Goal: Task Accomplishment & Management: Complete application form

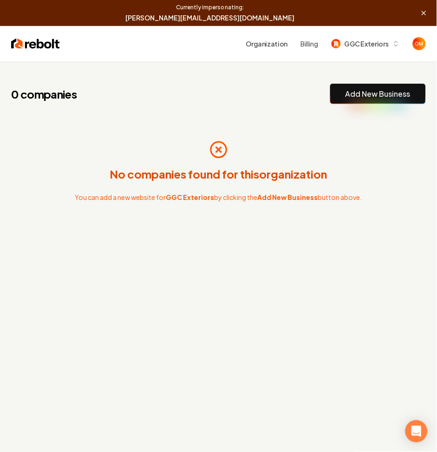
click at [355, 96] on link "Add New Business" at bounding box center [378, 93] width 65 height 11
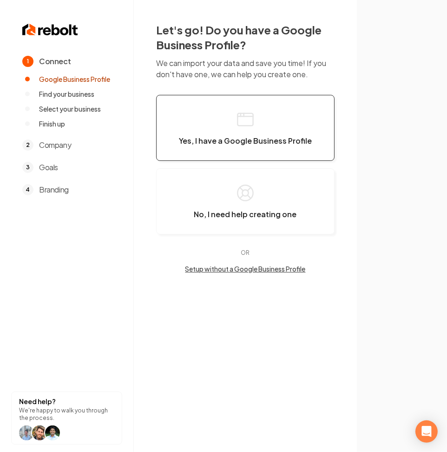
click at [256, 149] on button "Yes, I have a Google Business Profile" at bounding box center [245, 128] width 179 height 66
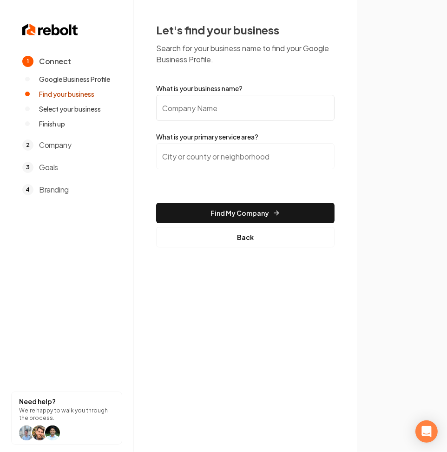
click at [229, 119] on input "What is your business name?" at bounding box center [245, 108] width 179 height 26
paste input "GGC Exteriors"
type input "GGC Exteriors"
click at [228, 165] on input "search" at bounding box center [245, 156] width 179 height 26
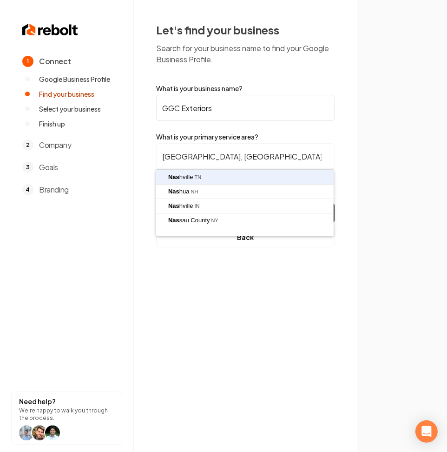
type input "[GEOGRAPHIC_DATA], [GEOGRAPHIC_DATA]"
click at [156, 203] on button "Find My Company" at bounding box center [245, 213] width 179 height 20
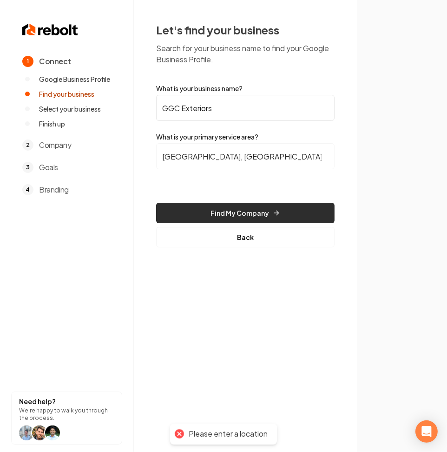
click at [231, 203] on button "Find My Company" at bounding box center [245, 213] width 179 height 20
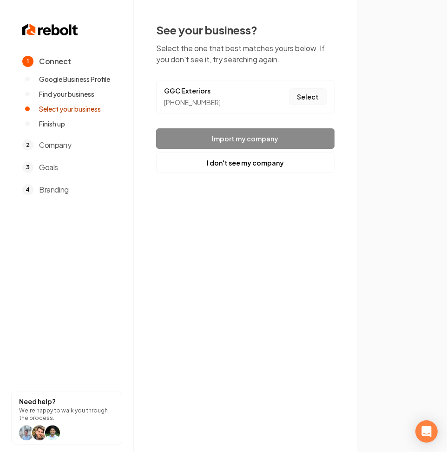
click at [314, 95] on button "Select" at bounding box center [308, 96] width 38 height 17
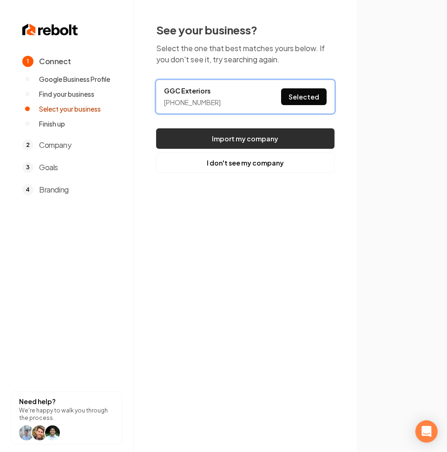
click at [260, 137] on button "Import my company" at bounding box center [245, 138] width 179 height 20
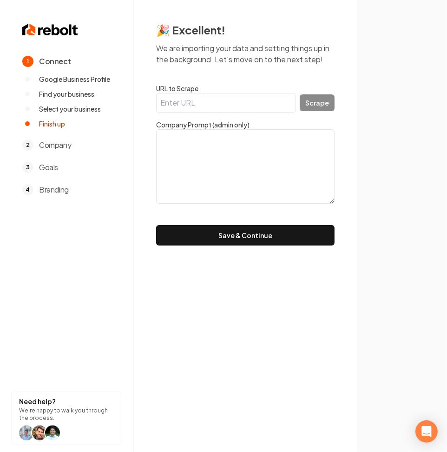
drag, startPoint x: 231, startPoint y: 96, endPoint x: 241, endPoint y: 98, distance: 10.3
click at [231, 97] on input "URL to Scrape" at bounding box center [226, 103] width 140 height 20
paste input "[URL][DOMAIN_NAME]"
type input "[URL][DOMAIN_NAME]"
click at [311, 102] on button "Scrape" at bounding box center [317, 102] width 35 height 17
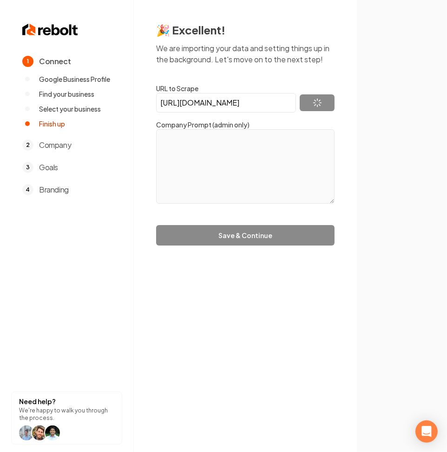
type textarea "At GGC Exteriors, we specialize in transforming your home with top-quality exte…"
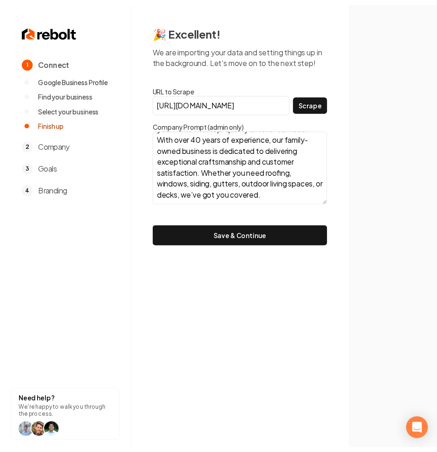
scroll to position [34, 0]
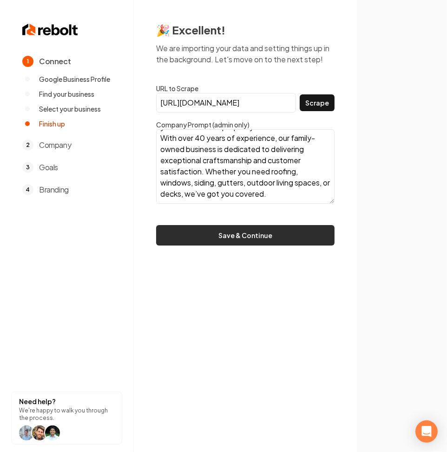
click at [212, 241] on button "Save & Continue" at bounding box center [245, 235] width 179 height 20
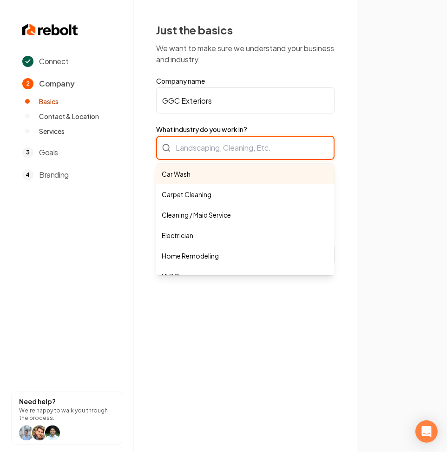
click at [292, 145] on div "Car Wash Carpet Cleaning Cleaning / Maid Service Electrician Home Remodeling HV…" at bounding box center [245, 148] width 179 height 24
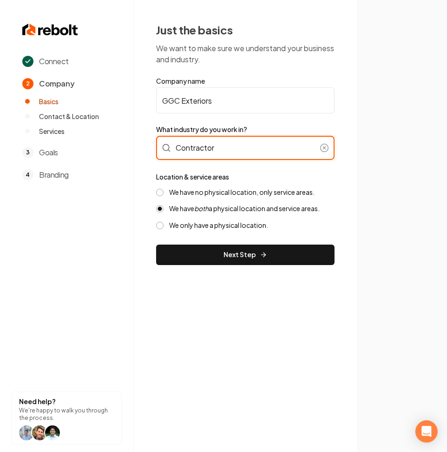
type input "Contractor"
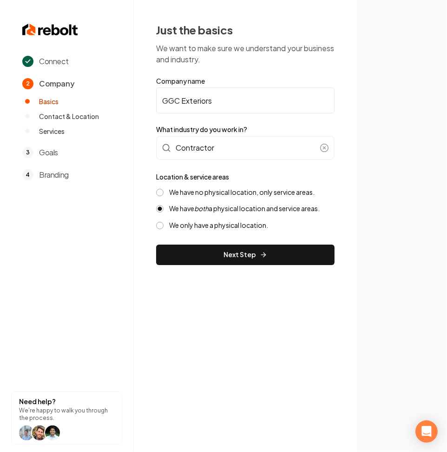
click at [195, 188] on label "We have no physical location, only service areas." at bounding box center [242, 192] width 146 height 9
click at [164, 189] on button "We have no physical location, only service areas." at bounding box center [159, 192] width 7 height 7
click at [195, 195] on label "We have no physical location, only service areas." at bounding box center [242, 192] width 146 height 9
click at [164, 195] on button "We have no physical location, only service areas." at bounding box center [159, 192] width 7 height 7
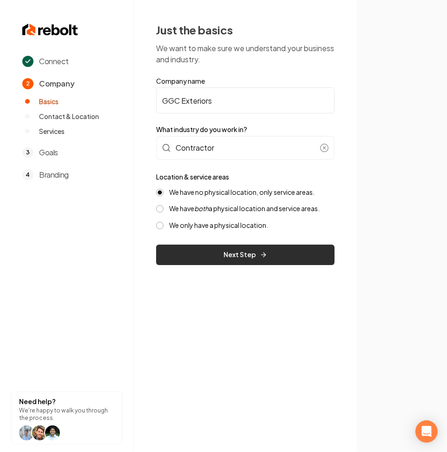
click at [186, 247] on button "Next Step" at bounding box center [245, 255] width 179 height 20
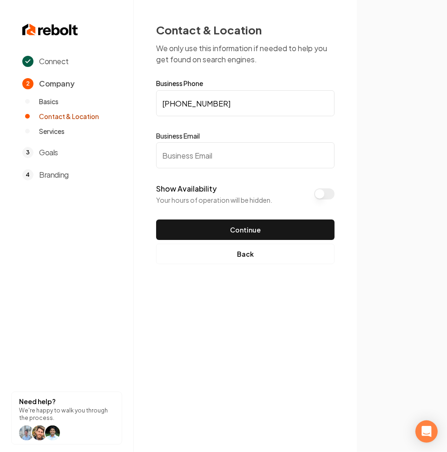
click at [181, 149] on input "Business Email" at bounding box center [245, 155] width 179 height 26
paste input "chris@etoftn.com"
type input "chris@etoftn.com"
click at [328, 190] on button "Show Availability" at bounding box center [324, 193] width 20 height 11
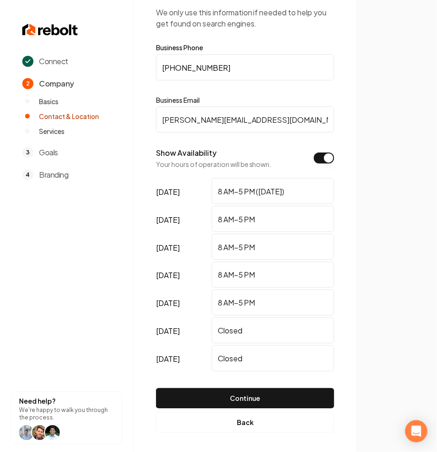
scroll to position [39, 0]
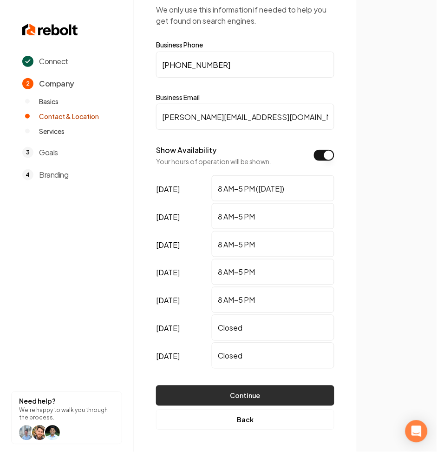
click at [246, 391] on button "Continue" at bounding box center [245, 395] width 179 height 20
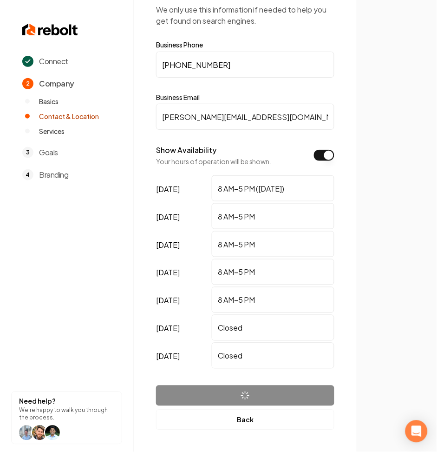
scroll to position [0, 0]
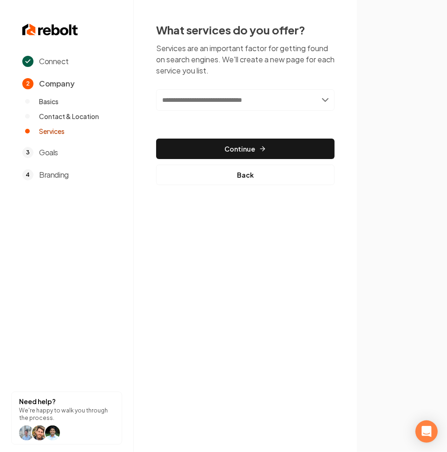
click at [194, 93] on input "text" at bounding box center [245, 99] width 179 height 21
type input "*******"
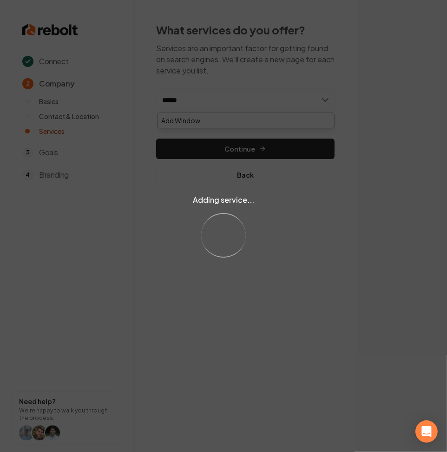
type input "*******"
type input "******"
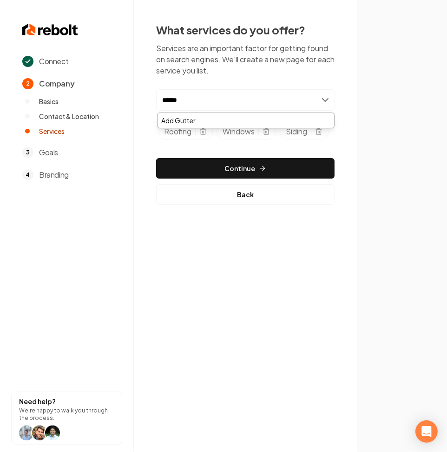
type input "*******"
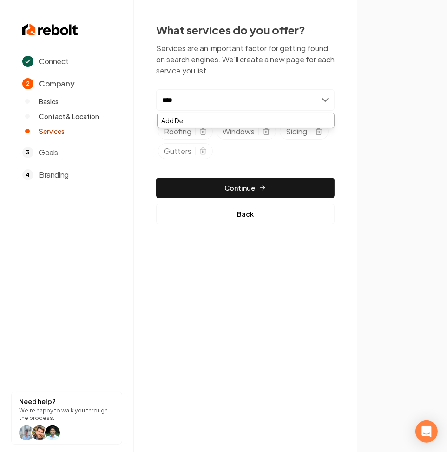
type input "*****"
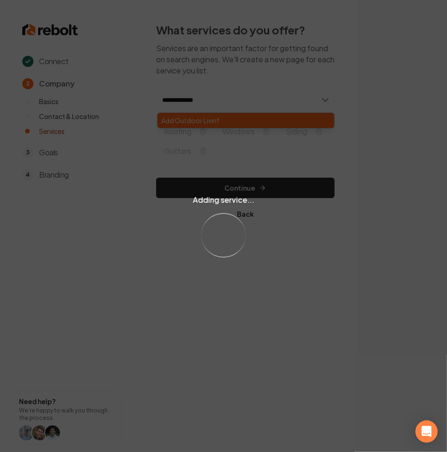
type input "**********"
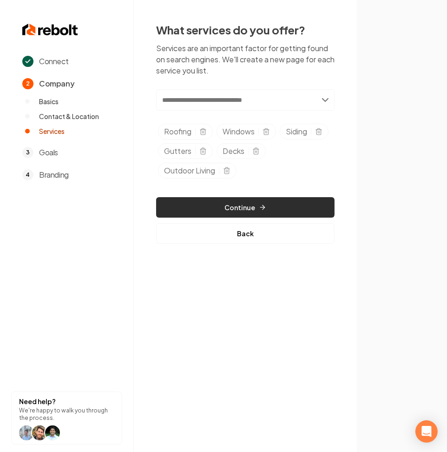
click at [205, 208] on button "Continue" at bounding box center [245, 207] width 179 height 20
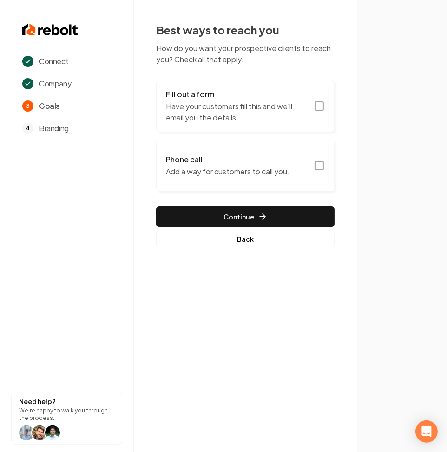
click at [199, 106] on p "Have your customers fill this and we'll email you the details." at bounding box center [237, 112] width 142 height 22
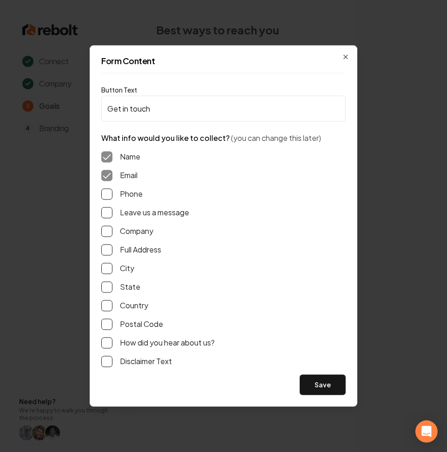
click at [103, 194] on button "Phone" at bounding box center [106, 194] width 11 height 11
click at [107, 213] on button "Leave us a message" at bounding box center [106, 212] width 11 height 11
click at [328, 388] on button "Save" at bounding box center [323, 385] width 46 height 20
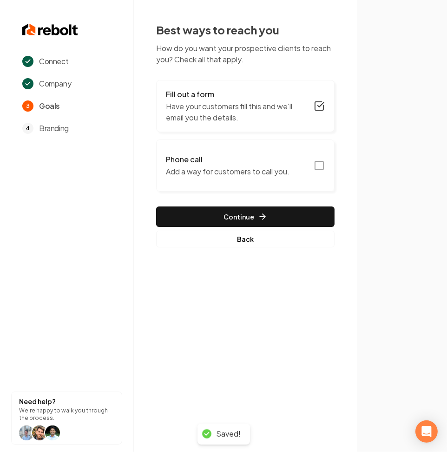
click at [221, 174] on p "Add a way for customers to call you." at bounding box center [228, 171] width 124 height 11
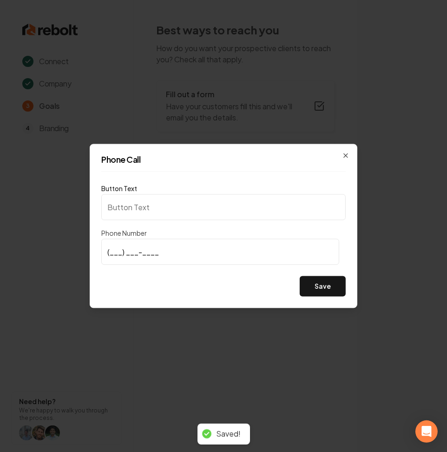
type input "Call us"
type input "(615) 613-5169"
click at [329, 289] on button "Save" at bounding box center [323, 286] width 46 height 20
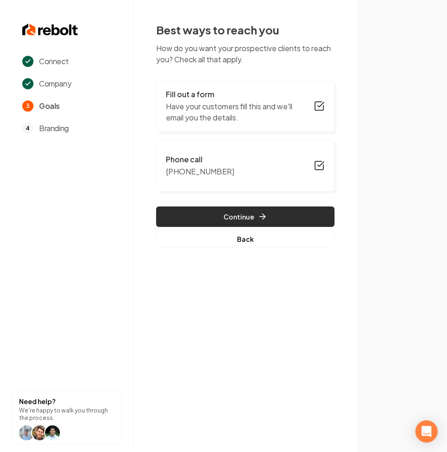
click at [241, 221] on button "Continue" at bounding box center [245, 216] width 179 height 20
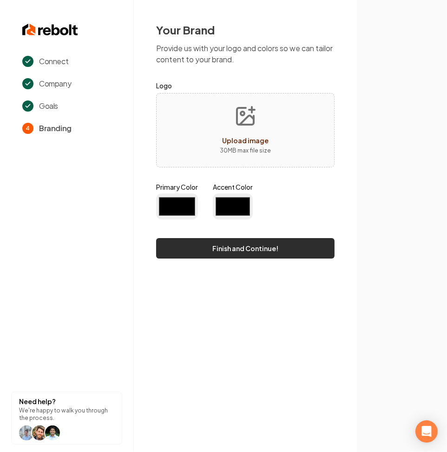
type input "#194d33"
type input "#70be00"
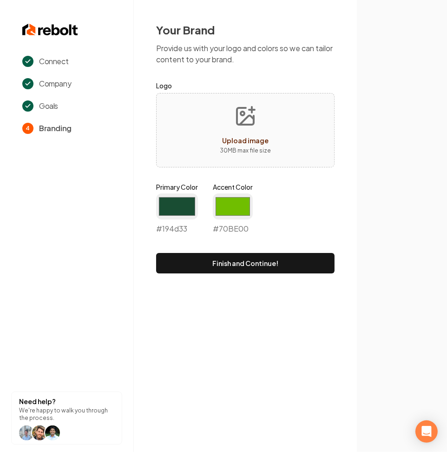
click at [198, 138] on div "Upload image 30 MB max file size" at bounding box center [245, 130] width 179 height 74
type input "**********"
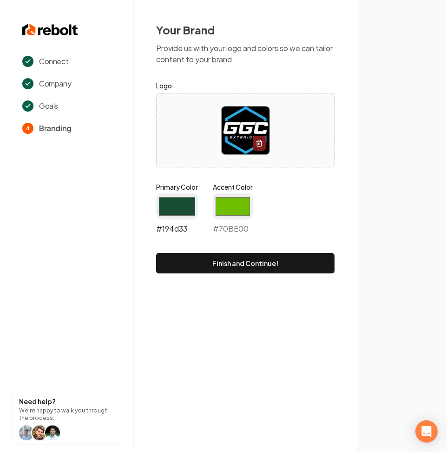
click at [166, 212] on input "#194d33" at bounding box center [177, 206] width 42 height 26
type input "#2d7aa9"
click at [238, 210] on input "#70be00" at bounding box center [233, 206] width 40 height 26
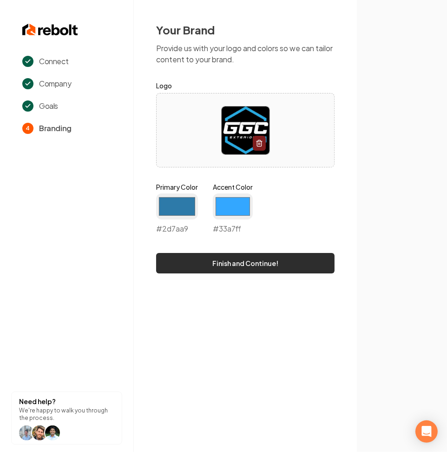
type input "#33a7ff"
click at [177, 254] on button "Finish and Continue!" at bounding box center [245, 263] width 179 height 20
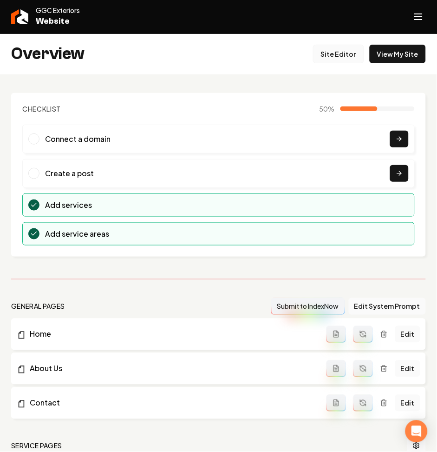
click at [333, 59] on link "Site Editor" at bounding box center [338, 54] width 51 height 19
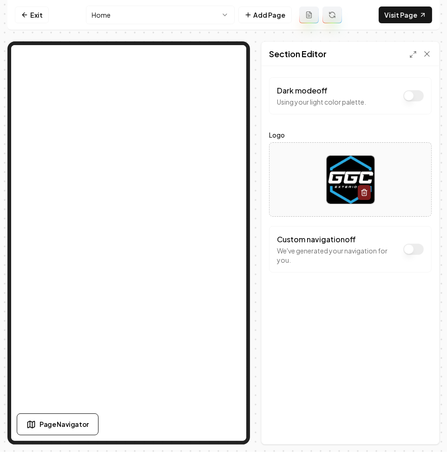
click at [417, 98] on button "Dark mode off" at bounding box center [414, 95] width 20 height 11
click at [417, 427] on button "Save" at bounding box center [417, 428] width 27 height 17
click at [23, 15] on icon at bounding box center [23, 15] width 2 height 4
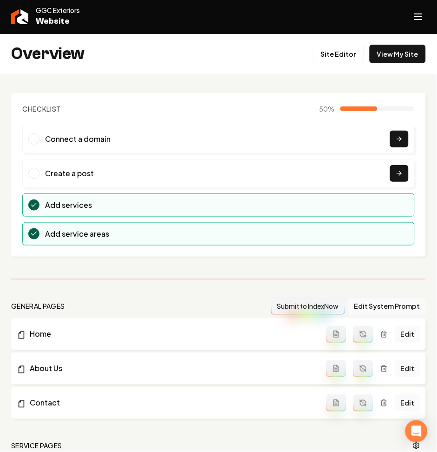
click at [424, 15] on icon "Open navigation menu" at bounding box center [418, 16] width 11 height 15
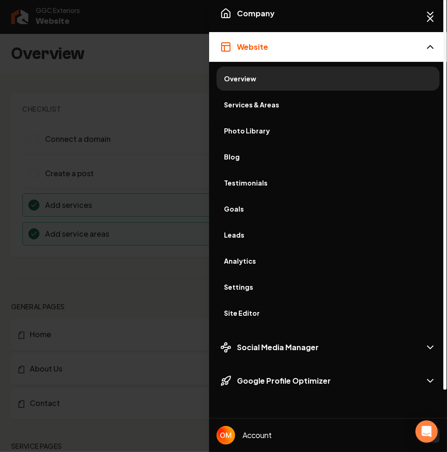
click at [286, 47] on button "Website" at bounding box center [328, 47] width 238 height 30
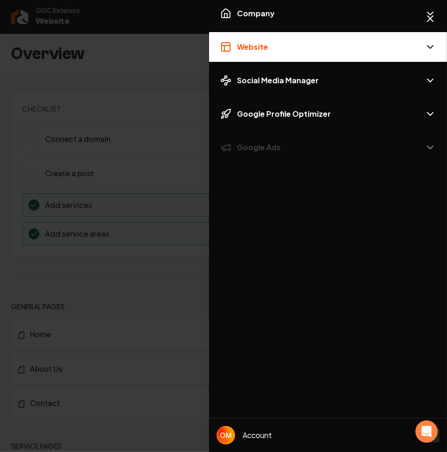
click at [280, 62] on div "Company Website Social Media Manager Google Profile Optimizer Google Ads" at bounding box center [328, 81] width 238 height 164
click at [280, 55] on button "Website" at bounding box center [328, 47] width 238 height 30
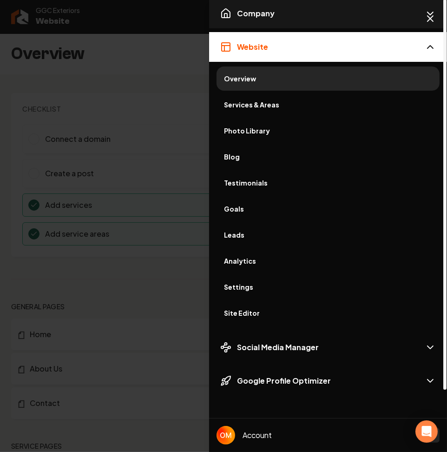
drag, startPoint x: 310, startPoint y: 13, endPoint x: 303, endPoint y: 19, distance: 8.6
click at [310, 13] on button "Company" at bounding box center [328, 14] width 238 height 30
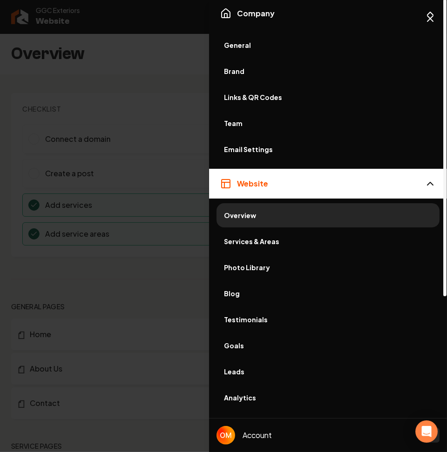
click at [246, 70] on span "Brand" at bounding box center [328, 70] width 208 height 9
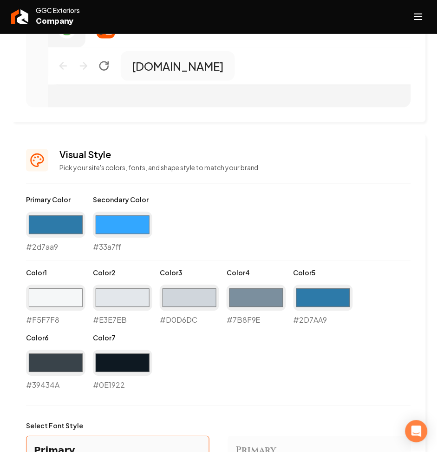
scroll to position [744, 0]
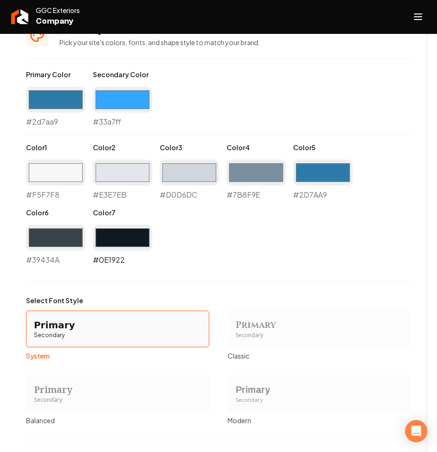
click at [123, 246] on input "#0e1922" at bounding box center [123, 238] width 60 height 26
type input "#000000"
click at [68, 281] on div "Main content area" at bounding box center [218, 281] width 385 height 0
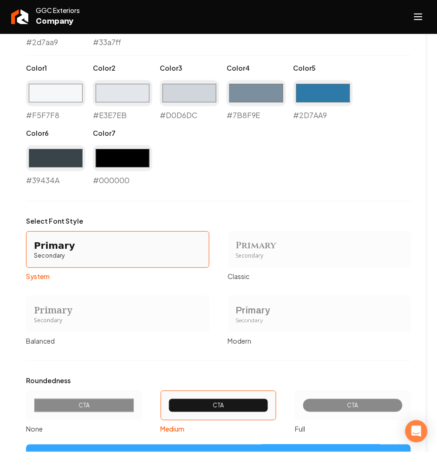
scroll to position [1049, 0]
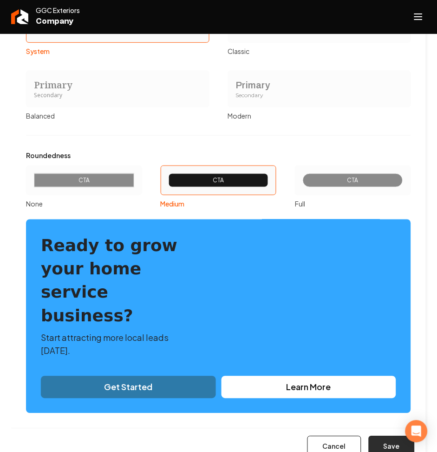
click at [374, 436] on button "Save" at bounding box center [392, 446] width 46 height 20
type input "#f5f7f8"
type input "#e3e7eb"
type input "#d0d6dc"
type input "#7b8f9e"
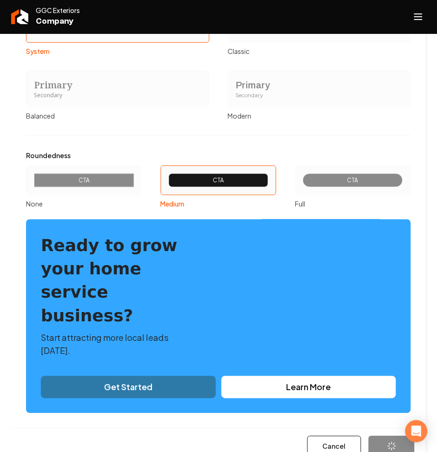
type input "#2d7aa9"
type input "#39434a"
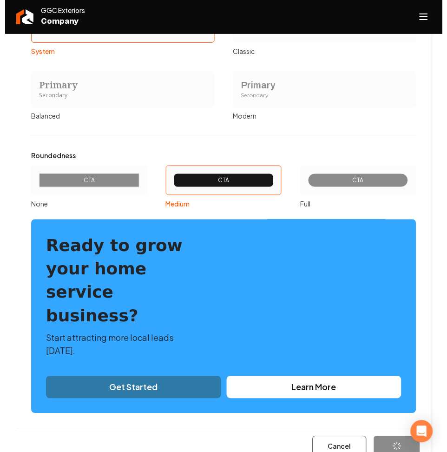
scroll to position [1013, 0]
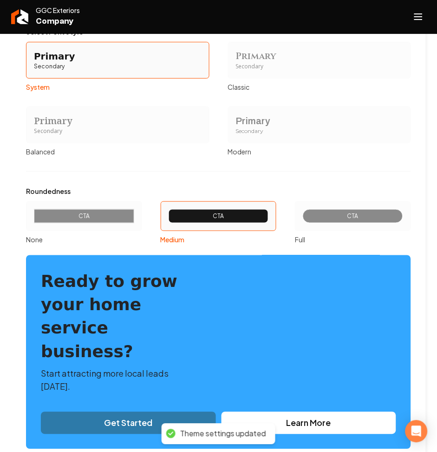
click at [415, 17] on line "Open navigation menu" at bounding box center [418, 17] width 7 height 0
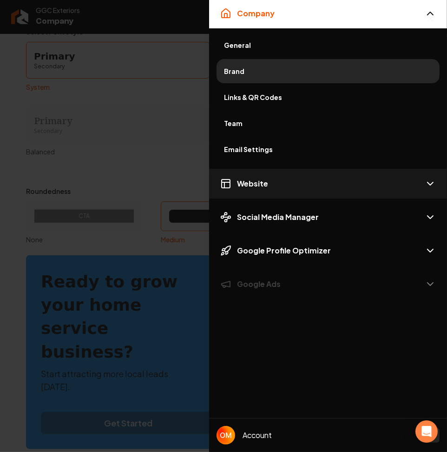
click at [265, 181] on span "Website" at bounding box center [252, 183] width 31 height 11
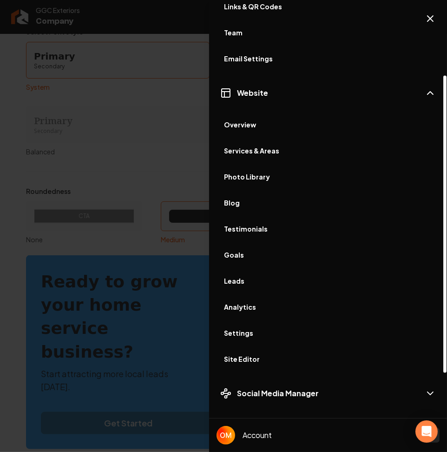
scroll to position [158, 0]
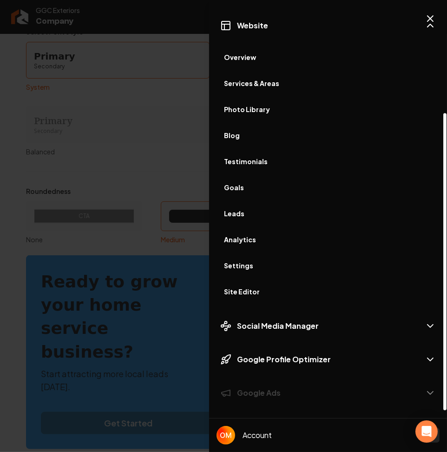
click at [262, 293] on span "Site Editor" at bounding box center [328, 291] width 208 height 9
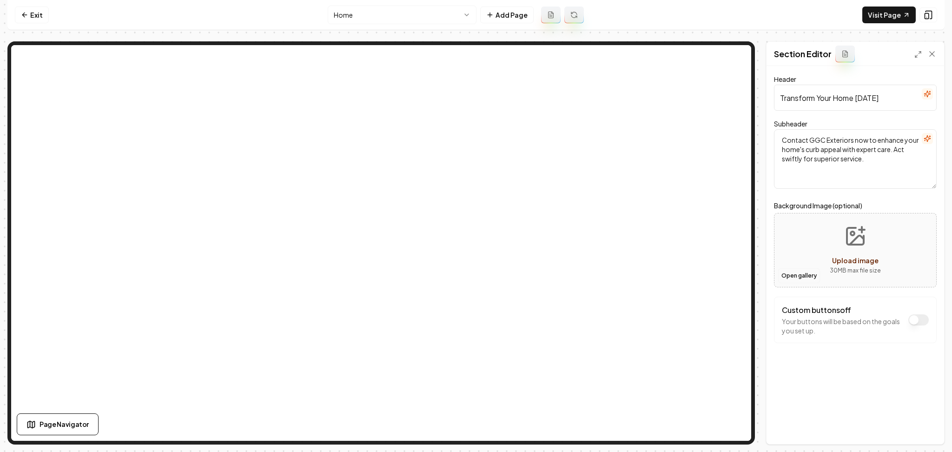
click at [789, 274] on button "Open gallery" at bounding box center [799, 275] width 42 height 15
click at [806, 275] on button "Open gallery" at bounding box center [799, 275] width 42 height 15
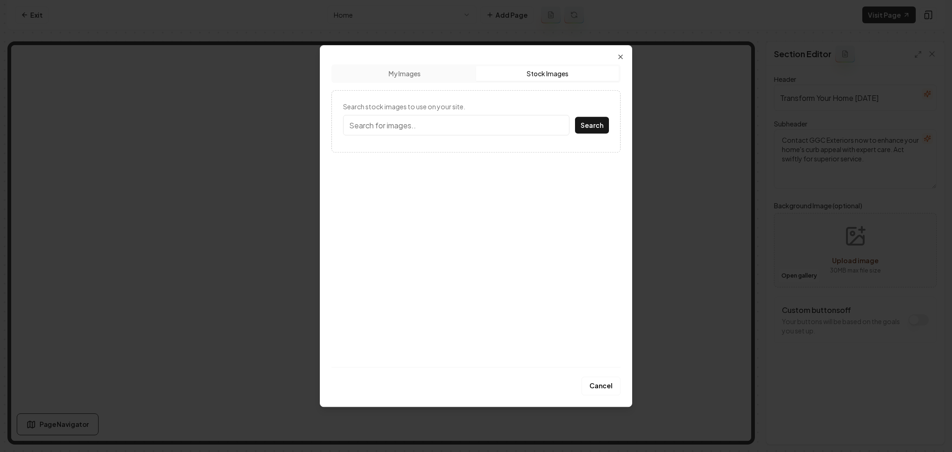
drag, startPoint x: 530, startPoint y: 76, endPoint x: 529, endPoint y: 81, distance: 5.4
click at [531, 76] on button "Stock Images" at bounding box center [547, 73] width 143 height 15
click at [418, 128] on input "h" at bounding box center [456, 125] width 226 height 20
click at [575, 117] on button "Search" at bounding box center [592, 125] width 34 height 17
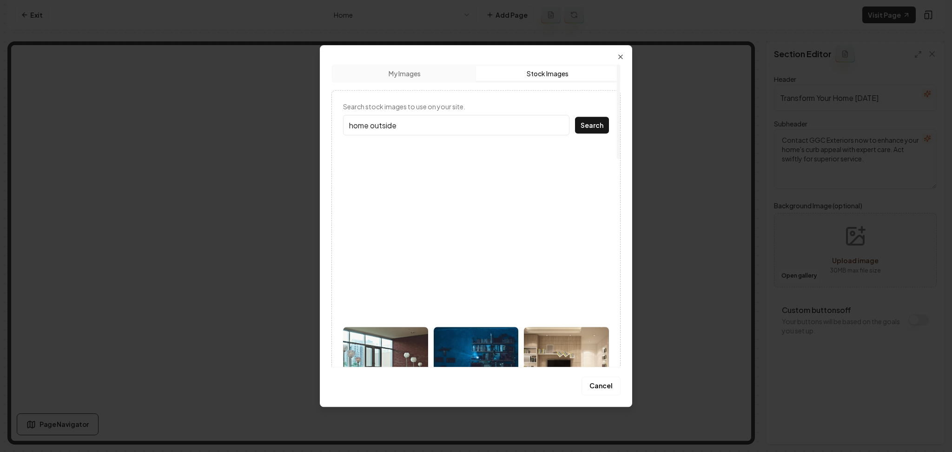
click at [575, 117] on button "Search" at bounding box center [592, 125] width 34 height 17
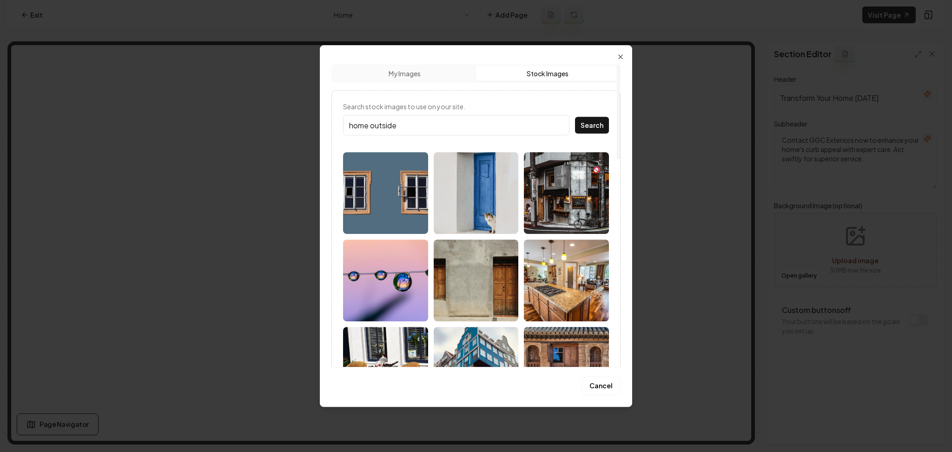
drag, startPoint x: 420, startPoint y: 126, endPoint x: 331, endPoint y: 131, distance: 89.0
type input "house"
click at [575, 117] on button "Search" at bounding box center [592, 125] width 34 height 17
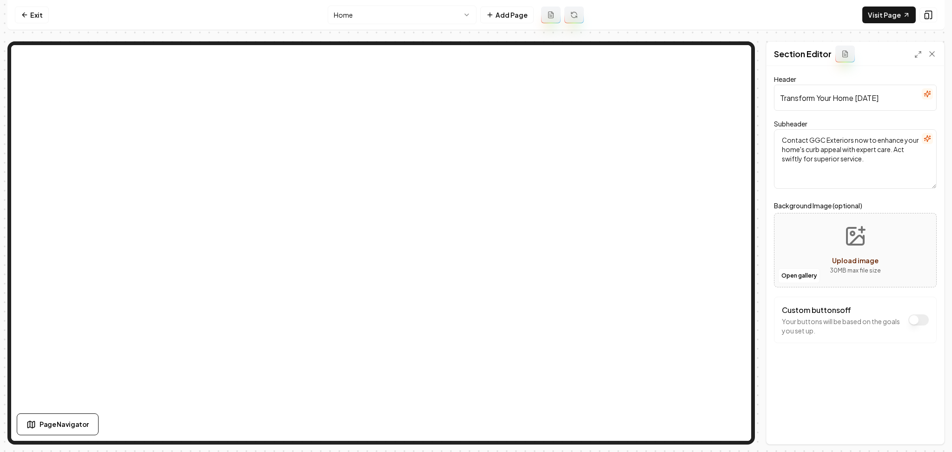
click at [772, 241] on div "Header Transform Your Home Today Subheader Contact GGC Exteriors now to enhance…" at bounding box center [856, 255] width 178 height 378
click at [794, 229] on div "Open gallery Upload image 30 MB max file size" at bounding box center [855, 250] width 163 height 74
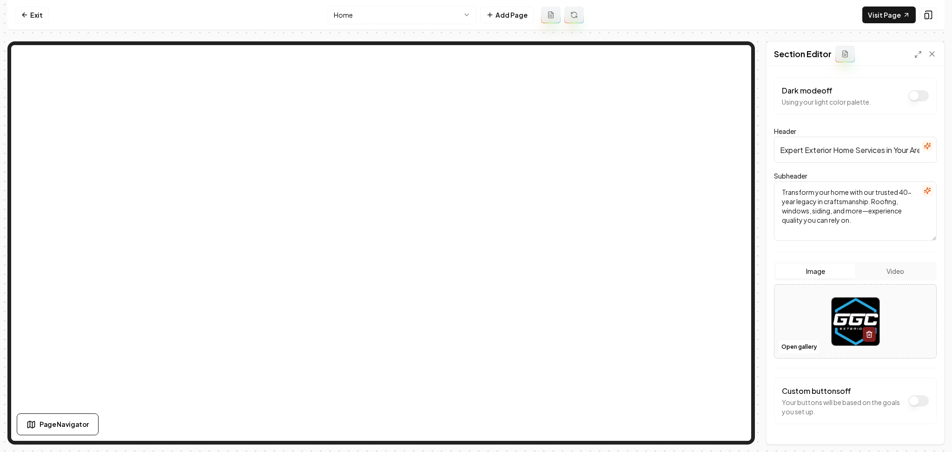
click at [815, 322] on div at bounding box center [856, 322] width 162 height 64
type input "**********"
click at [912, 430] on button "Save" at bounding box center [922, 428] width 27 height 17
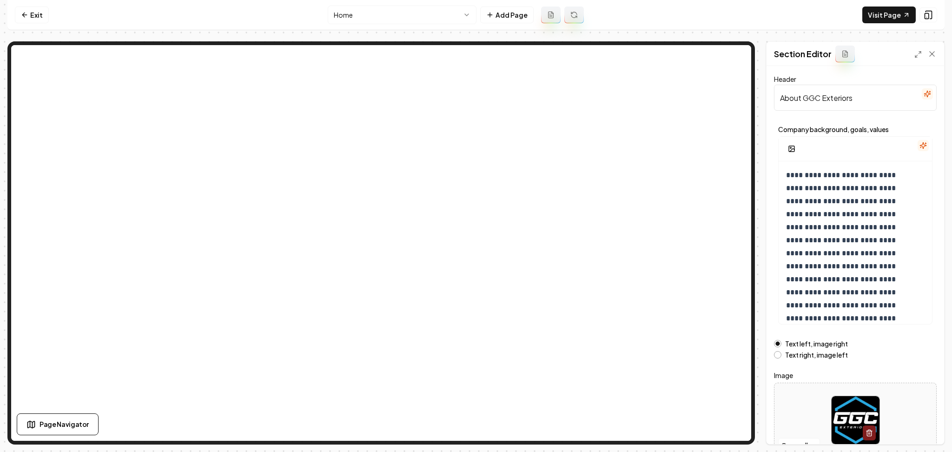
click at [791, 402] on div at bounding box center [856, 420] width 162 height 64
type input "**********"
click at [928, 434] on button "Save" at bounding box center [922, 428] width 27 height 17
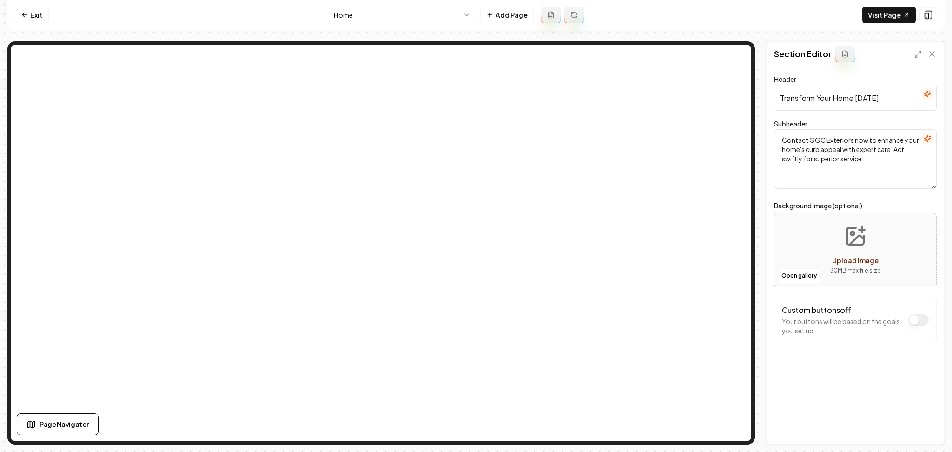
click at [340, 15] on html "Computer Required This feature is only available on a computer. Please switch t…" at bounding box center [476, 226] width 952 height 452
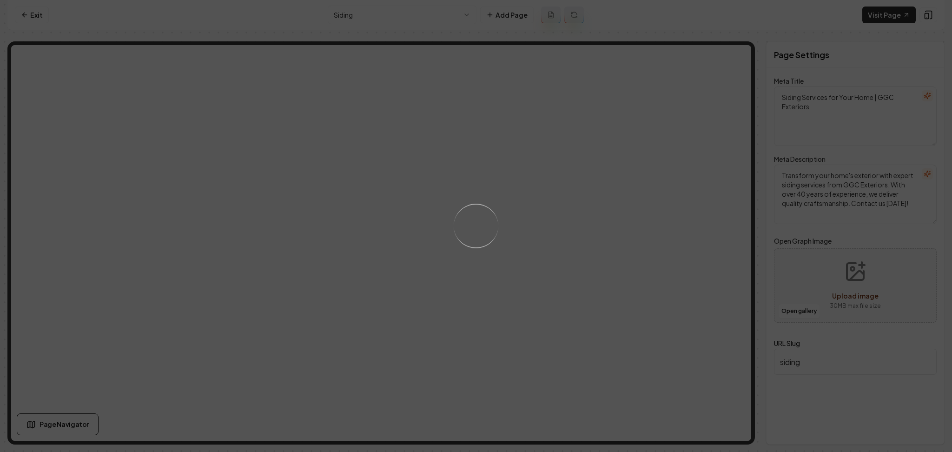
click at [464, 293] on div "Loading..." at bounding box center [476, 226] width 952 height 452
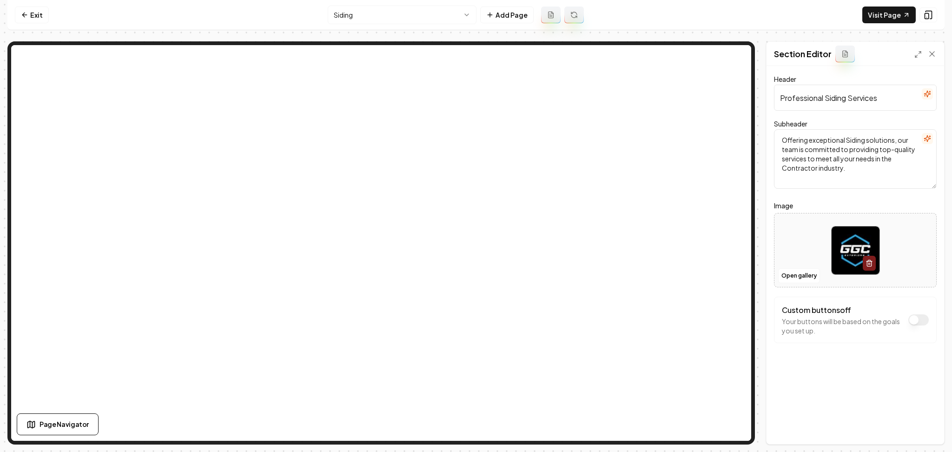
click at [778, 238] on div at bounding box center [856, 251] width 162 height 64
type input "**********"
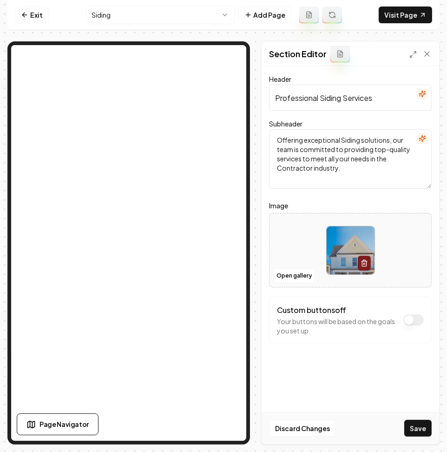
drag, startPoint x: 419, startPoint y: 429, endPoint x: 410, endPoint y: 423, distance: 10.4
click at [419, 429] on button "Save" at bounding box center [417, 428] width 27 height 17
click at [120, 13] on html "Computer Required This feature is only available on a computer. Please switch t…" at bounding box center [223, 226] width 447 height 452
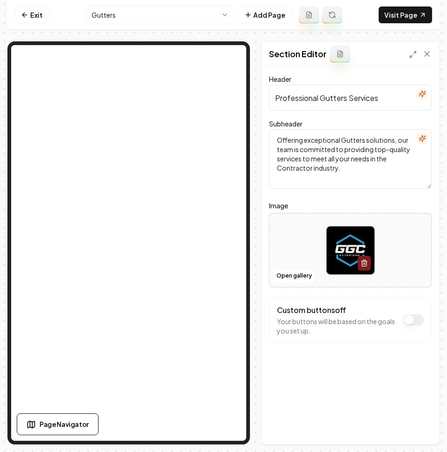
click at [303, 245] on div at bounding box center [351, 251] width 162 height 64
type input "**********"
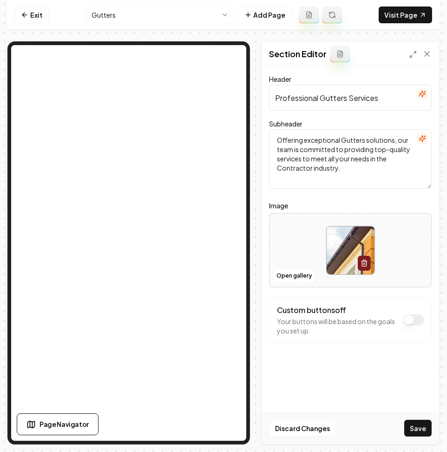
click at [404, 430] on div "Discard Changes Save" at bounding box center [351, 428] width 178 height 32
click at [412, 423] on button "Save" at bounding box center [417, 428] width 27 height 17
click at [121, 15] on html "Computer Required This feature is only available on a computer. Please switch t…" at bounding box center [223, 226] width 447 height 452
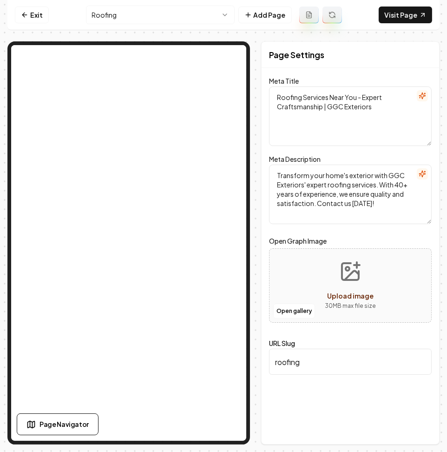
click at [150, 12] on html "Computer Required This feature is only available on a computer. Please switch t…" at bounding box center [223, 226] width 447 height 452
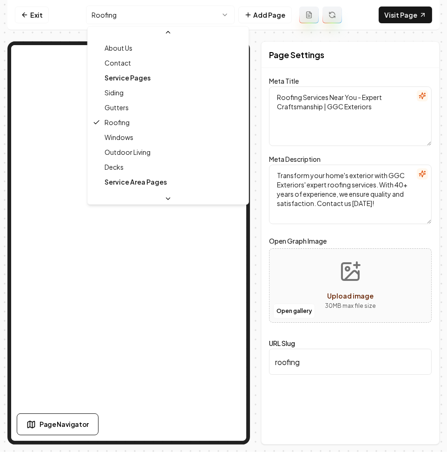
scroll to position [31, 0]
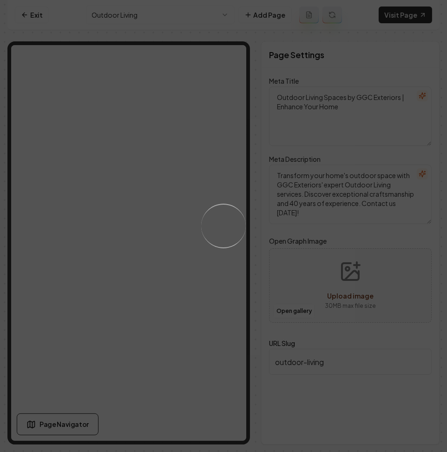
click at [171, 224] on div "Loading..." at bounding box center [223, 226] width 447 height 452
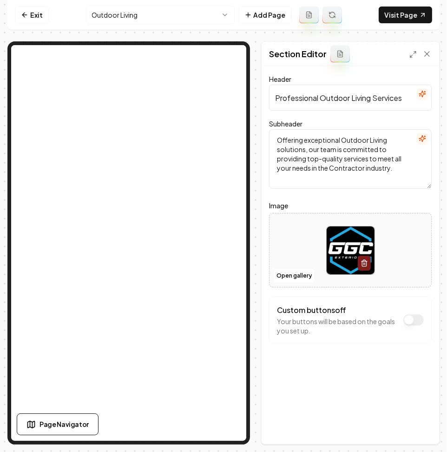
click at [311, 258] on div at bounding box center [351, 251] width 162 height 64
click at [281, 227] on div at bounding box center [351, 251] width 162 height 64
type input "**********"
click at [408, 410] on div "Header Professional Outdoor Living Services Subheader Offering exceptional Outd…" at bounding box center [351, 255] width 178 height 378
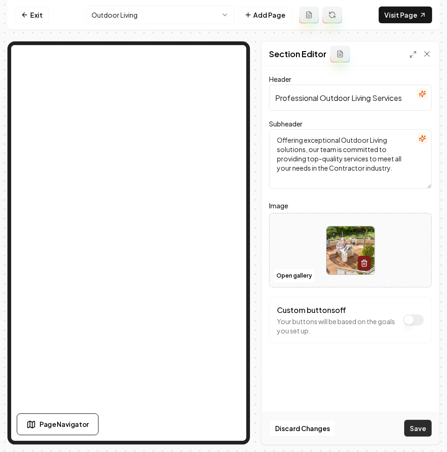
click at [419, 431] on button "Save" at bounding box center [417, 428] width 27 height 17
click at [114, 14] on html "Computer Required This feature is only available on a computer. Please switch t…" at bounding box center [223, 226] width 447 height 452
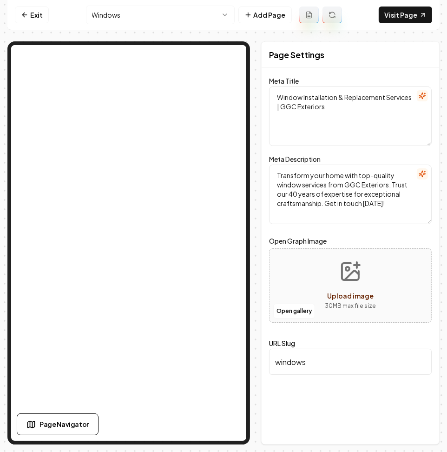
click at [122, 7] on html "Computer Required This feature is only available on a computer. Please switch t…" at bounding box center [223, 226] width 447 height 452
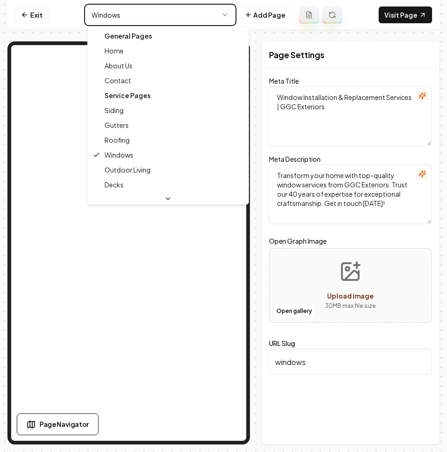
type textarea "Outdoor Living Spaces by GGC Exteriors | Enhance Your Home"
type textarea "Transform your home's outdoor space with GGC Exteriors' expert Outdoor Living s…"
type input "outdoor-living"
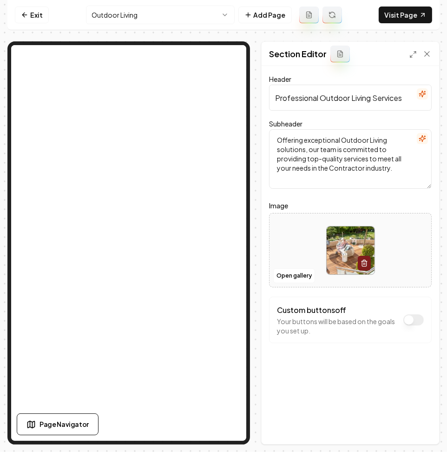
click at [141, 9] on html "Computer Required This feature is only available on a computer. Please switch t…" at bounding box center [223, 226] width 447 height 452
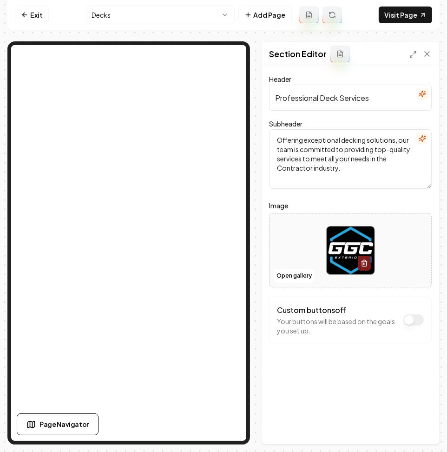
click at [291, 233] on div at bounding box center [351, 251] width 162 height 64
type input "**********"
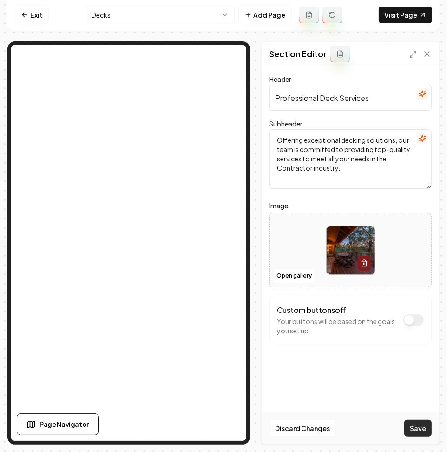
click at [413, 424] on button "Save" at bounding box center [417, 428] width 27 height 17
click at [130, 13] on html "Computer Required This feature is only available on a computer. Please switch t…" at bounding box center [223, 226] width 447 height 452
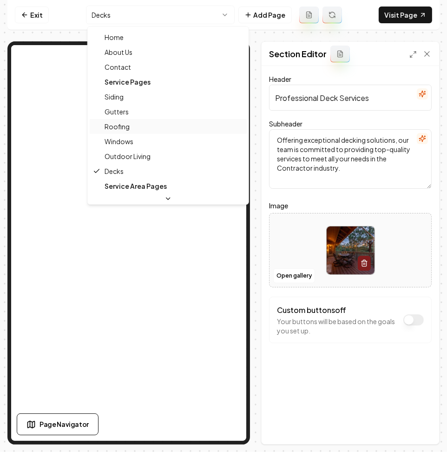
scroll to position [31, 0]
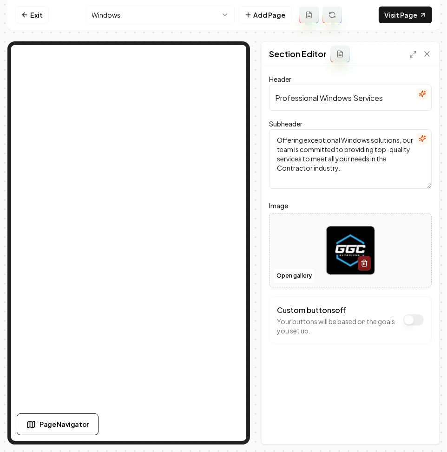
click at [285, 241] on div at bounding box center [351, 251] width 162 height 64
type input "**********"
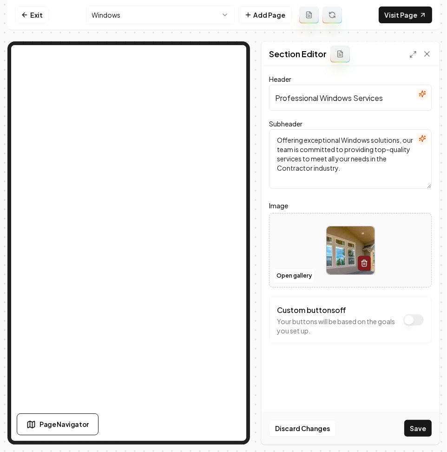
click at [419, 431] on button "Save" at bounding box center [417, 428] width 27 height 17
click at [110, 10] on html "Computer Required This feature is only available on a computer. Please switch t…" at bounding box center [223, 226] width 447 height 452
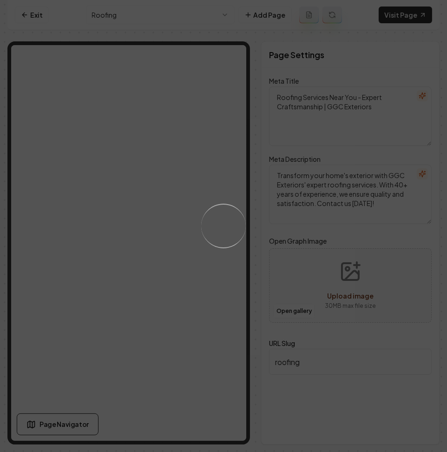
click at [134, 134] on div "Loading..." at bounding box center [223, 226] width 447 height 452
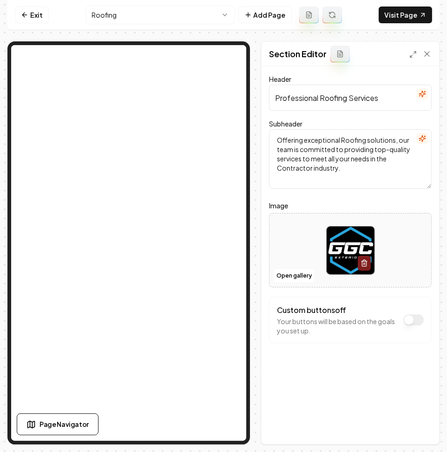
click at [316, 235] on div at bounding box center [351, 251] width 162 height 64
type input "**********"
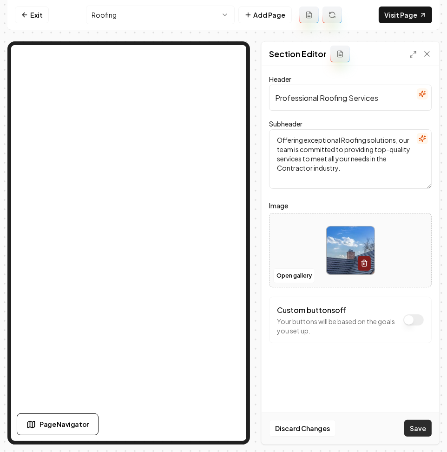
click at [411, 430] on button "Save" at bounding box center [417, 428] width 27 height 17
click at [127, 3] on nav "Exit Roofing Add Page Visit Page" at bounding box center [223, 15] width 432 height 30
click at [131, 16] on html "Computer Required This feature is only available on a computer. Please switch t…" at bounding box center [223, 226] width 447 height 452
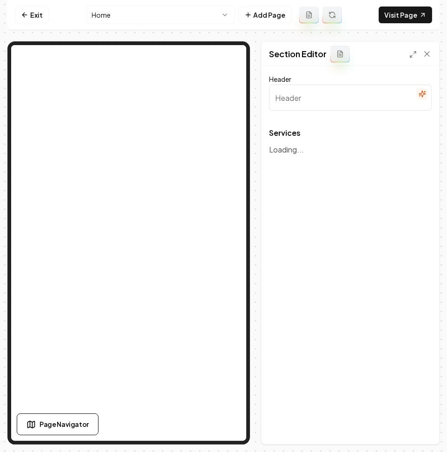
type input "Our Exterior Home Services"
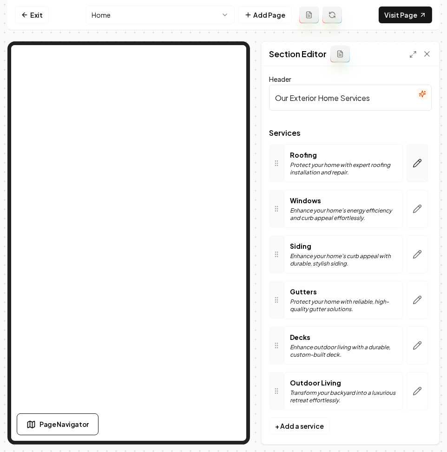
click at [413, 166] on icon "button" at bounding box center [417, 163] width 9 height 9
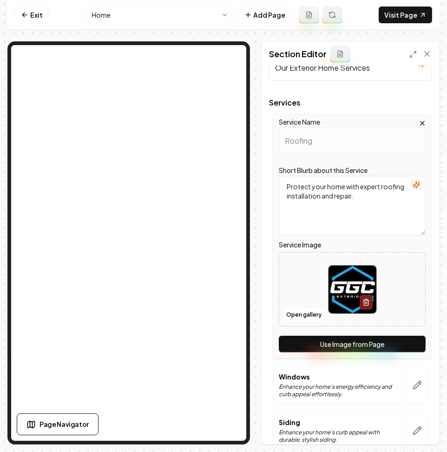
scroll to position [216, 0]
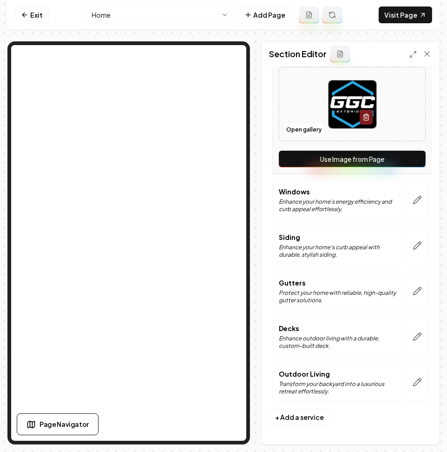
click at [405, 155] on button "Use Image from Page" at bounding box center [352, 159] width 147 height 17
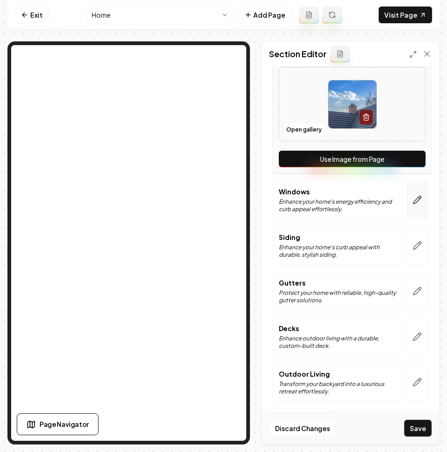
click at [407, 199] on button "button" at bounding box center [417, 200] width 21 height 38
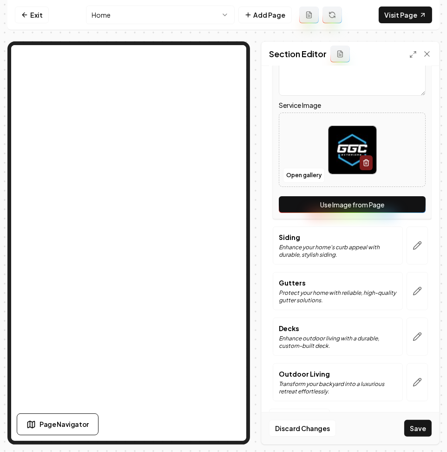
drag, startPoint x: 358, startPoint y: 205, endPoint x: 370, endPoint y: 220, distance: 19.2
click at [359, 205] on button "Use Image from Page" at bounding box center [352, 204] width 147 height 17
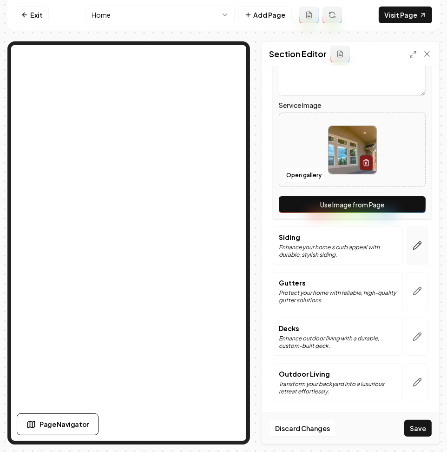
click at [407, 238] on button "button" at bounding box center [417, 245] width 21 height 38
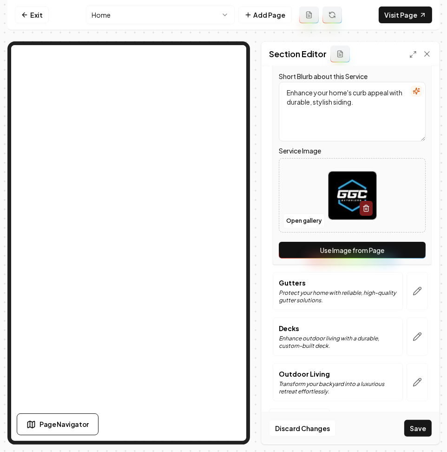
drag, startPoint x: 372, startPoint y: 252, endPoint x: 386, endPoint y: 273, distance: 25.9
click at [372, 252] on button "Use Image from Page" at bounding box center [352, 250] width 147 height 17
click at [407, 297] on button "button" at bounding box center [417, 291] width 21 height 38
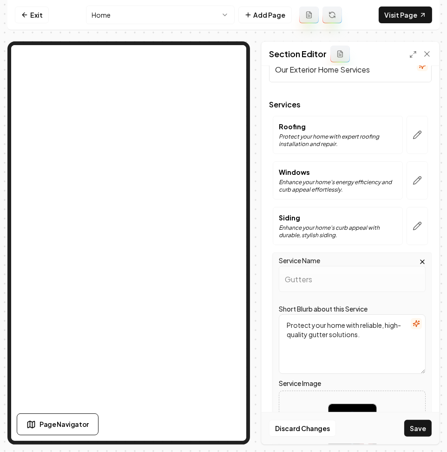
scroll to position [124, 0]
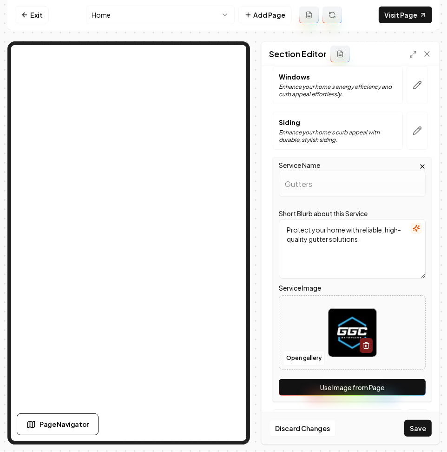
click at [338, 383] on button "Use Image from Page" at bounding box center [352, 387] width 147 height 17
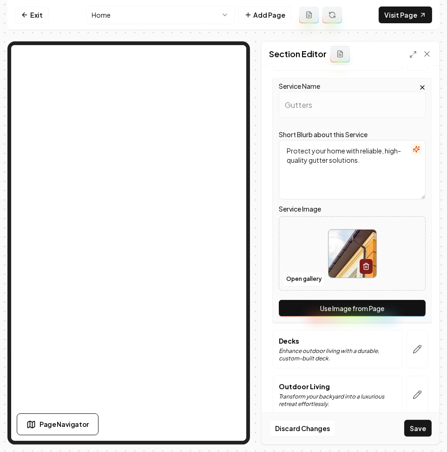
scroll to position [216, 0]
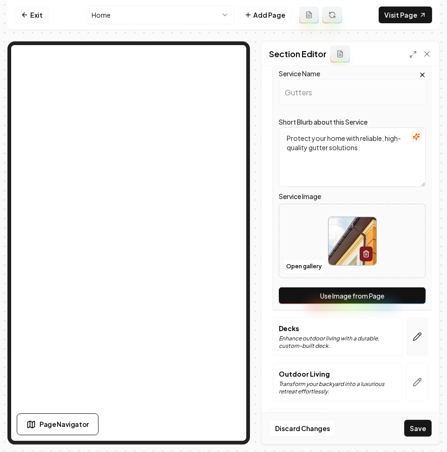
click at [417, 336] on button "button" at bounding box center [417, 337] width 21 height 38
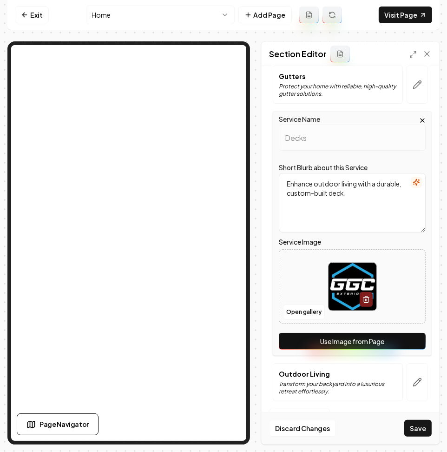
click at [372, 344] on button "Use Image from Page" at bounding box center [352, 341] width 147 height 17
click at [407, 390] on button "button" at bounding box center [417, 382] width 21 height 38
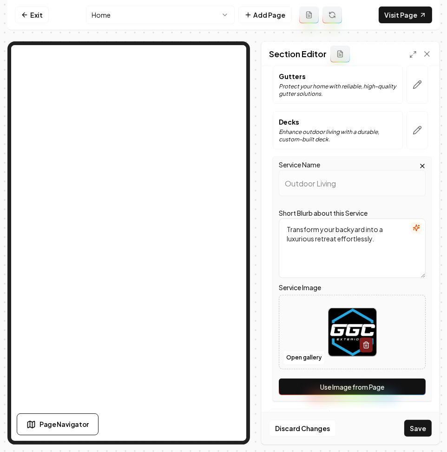
click at [405, 386] on button "Use Image from Page" at bounding box center [352, 386] width 147 height 17
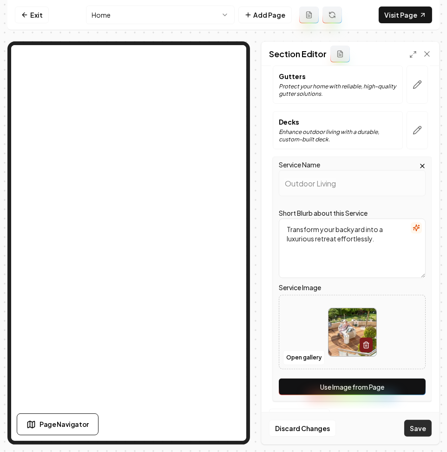
click at [413, 426] on button "Save" at bounding box center [417, 428] width 27 height 17
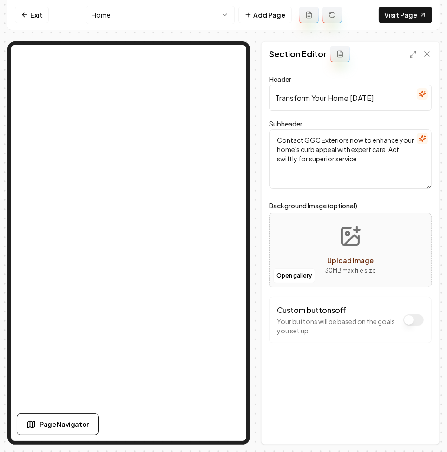
click at [397, 239] on div "Open gallery Upload image 30 MB max file size" at bounding box center [350, 250] width 163 height 74
type input "**********"
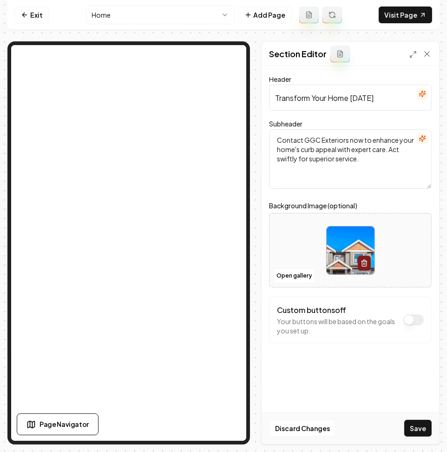
click at [419, 431] on button "Save" at bounding box center [417, 428] width 27 height 17
drag, startPoint x: 419, startPoint y: 429, endPoint x: 358, endPoint y: 71, distance: 363.1
click at [419, 428] on div "Discard Changes Save" at bounding box center [351, 428] width 178 height 32
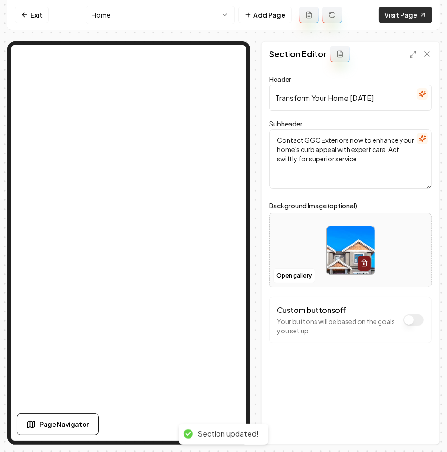
click at [390, 19] on link "Visit Page" at bounding box center [405, 15] width 53 height 17
click at [28, 14] on link "Exit" at bounding box center [32, 15] width 34 height 17
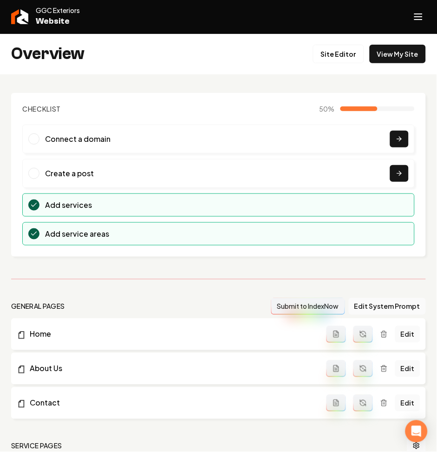
click at [411, 22] on button "Open navigation menu" at bounding box center [419, 17] width 22 height 22
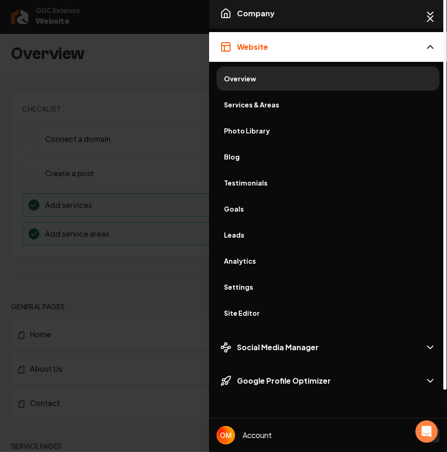
click at [272, 19] on button "Company" at bounding box center [328, 14] width 238 height 30
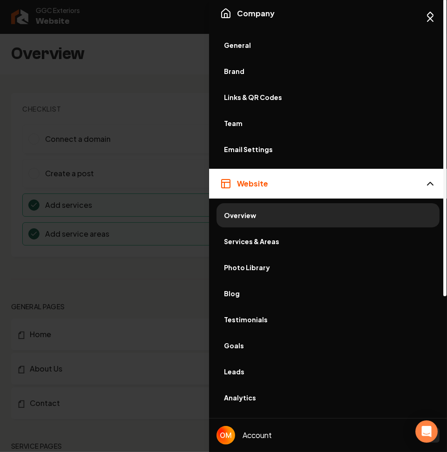
click at [271, 40] on span "General" at bounding box center [328, 44] width 208 height 9
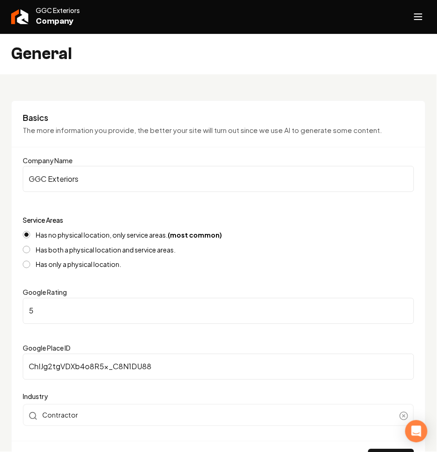
click at [418, 27] on button "Open navigation menu" at bounding box center [419, 17] width 22 height 22
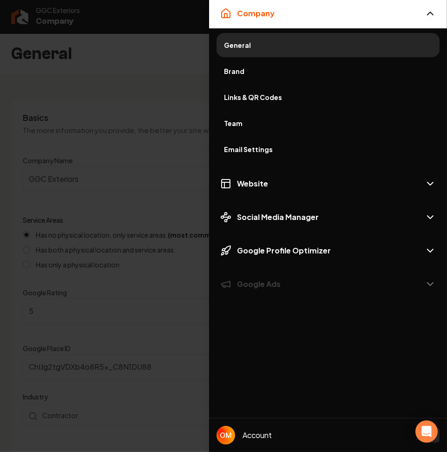
click at [244, 78] on link "Brand" at bounding box center [328, 71] width 223 height 24
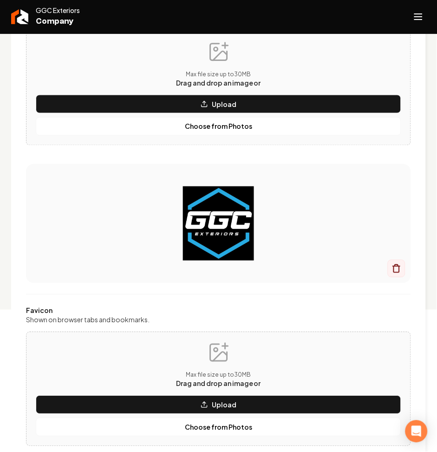
scroll to position [186, 0]
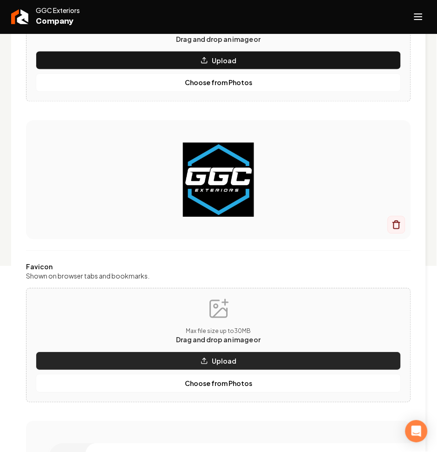
click at [99, 356] on button "Upload" at bounding box center [219, 361] width 366 height 19
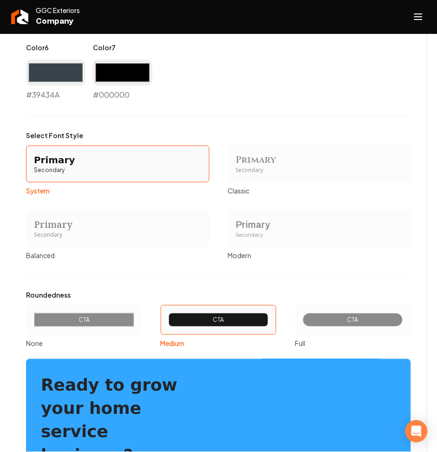
scroll to position [930, 0]
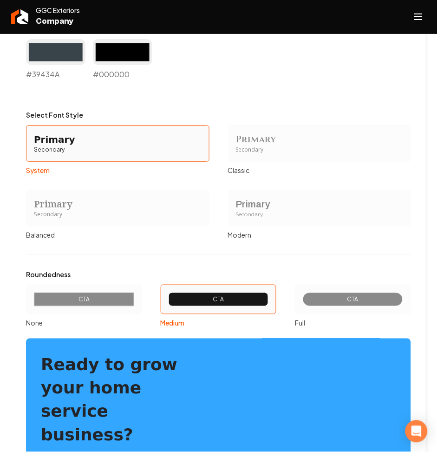
click at [102, 309] on div "CTA" at bounding box center [84, 300] width 116 height 30
click at [33, 303] on button "CTA None" at bounding box center [29, 299] width 7 height 7
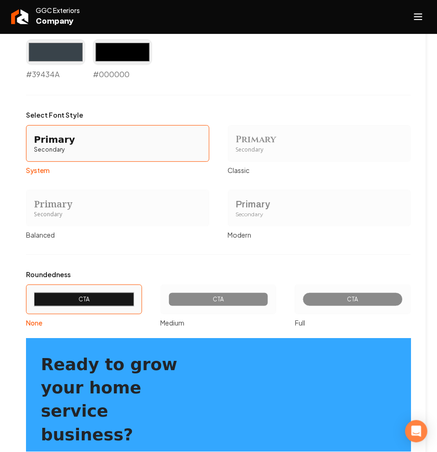
click at [282, 200] on div "Primary" at bounding box center [320, 204] width 168 height 13
click at [235, 204] on button "Primary Secondary Modern" at bounding box center [231, 207] width 7 height 7
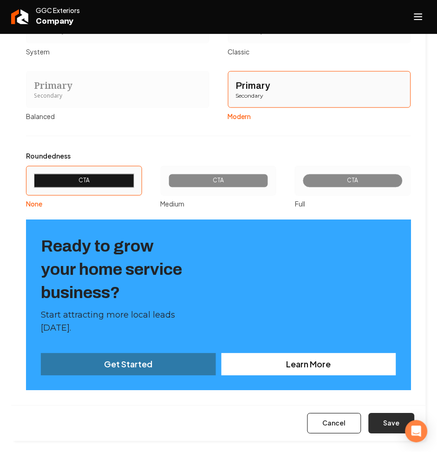
click at [385, 421] on button "Save" at bounding box center [392, 423] width 46 height 20
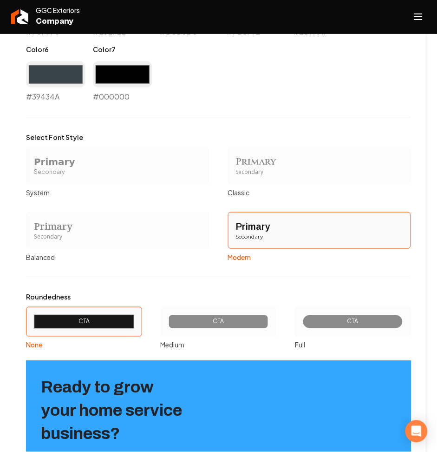
type input "#f5f7f8"
type input "#e3e7eb"
type input "#d0d6dc"
type input "#7b8f9e"
type input "#2d7aa9"
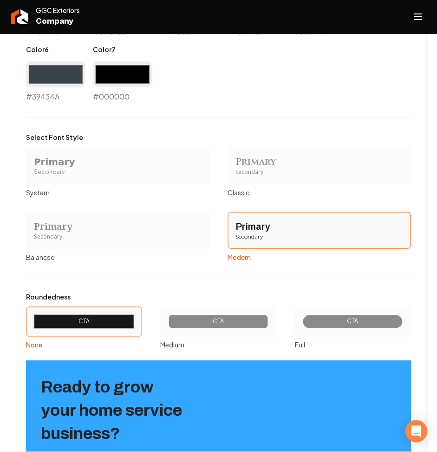
type input "#39434a"
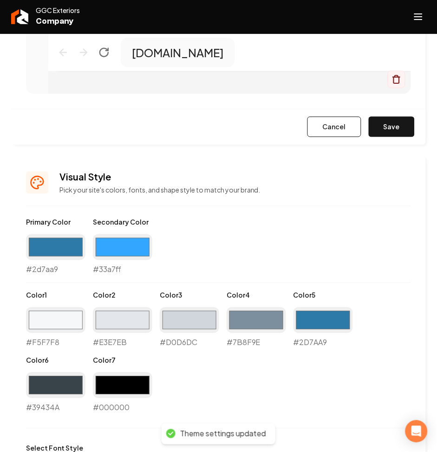
scroll to position [526, 0]
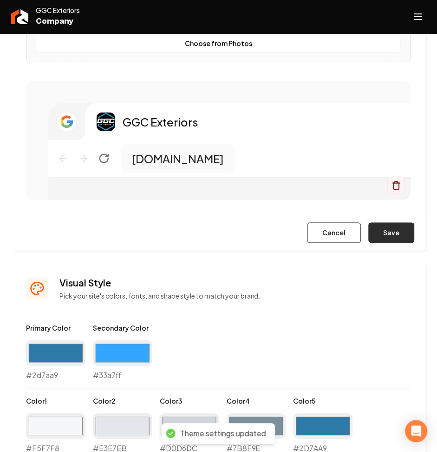
click at [396, 237] on button "Save" at bounding box center [392, 233] width 46 height 20
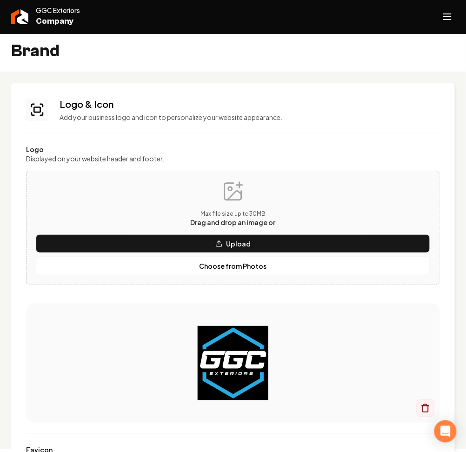
scroll to position [0, 0]
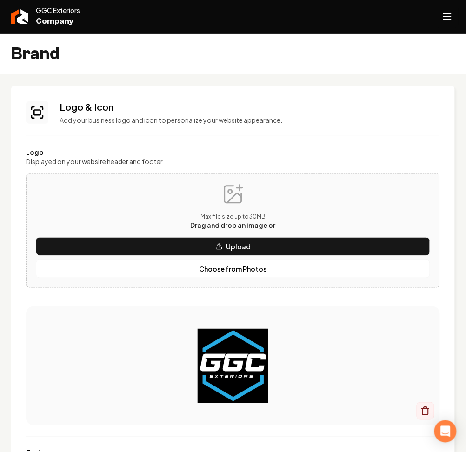
click at [448, 21] on icon "Open navigation menu" at bounding box center [447, 16] width 11 height 15
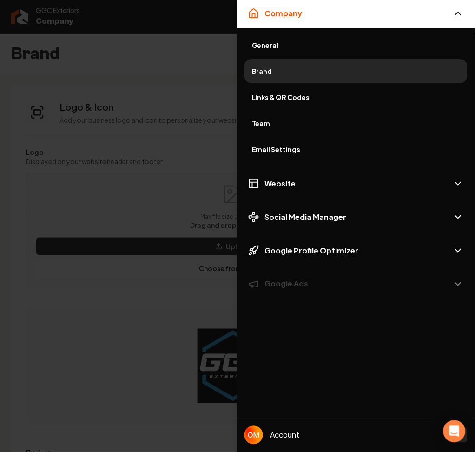
click at [279, 15] on span "Company" at bounding box center [284, 13] width 38 height 11
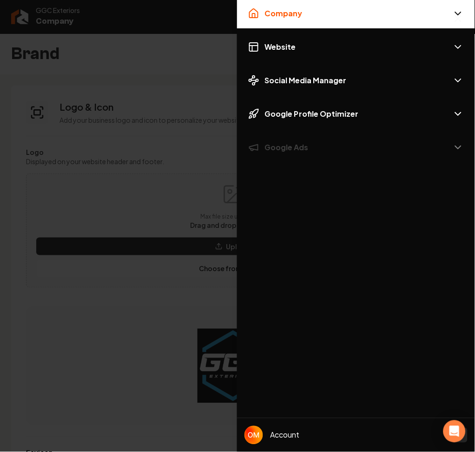
click at [49, 29] on div at bounding box center [237, 226] width 475 height 452
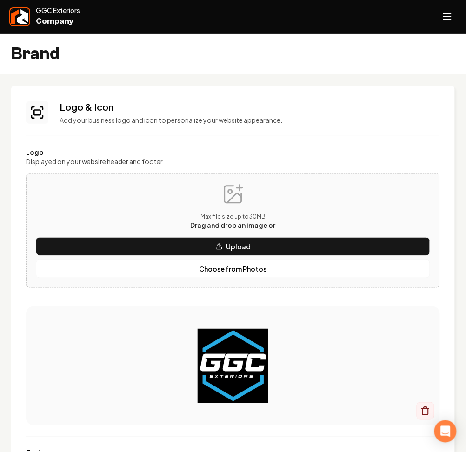
click at [19, 20] on img at bounding box center [19, 16] width 17 height 15
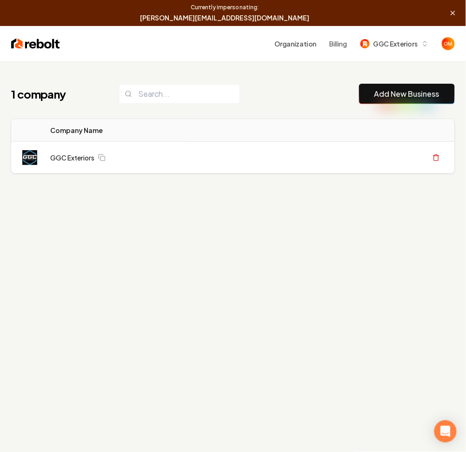
click at [218, 295] on div "1 company Add New Business Logo Company Name Actions GGC Exteriors Create Org &…" at bounding box center [233, 287] width 466 height 452
click at [452, 43] on img "Open user button" at bounding box center [448, 43] width 13 height 13
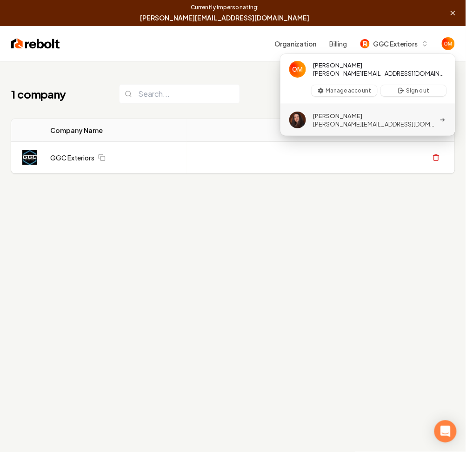
click at [365, 113] on span "Delfina Cavallaro" at bounding box center [374, 116] width 122 height 8
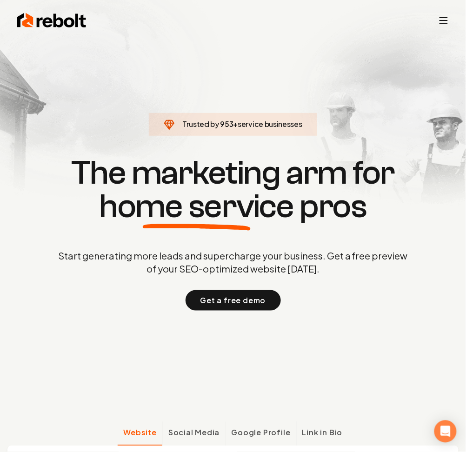
click at [444, 16] on icon "Toggle mobile menu" at bounding box center [443, 20] width 11 height 11
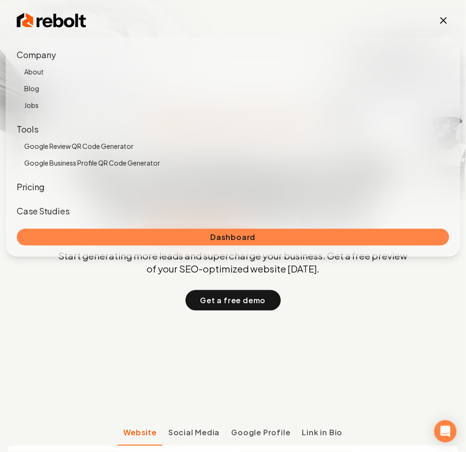
click at [258, 239] on link "Dashboard" at bounding box center [233, 237] width 432 height 17
